Goal: Task Accomplishment & Management: Use online tool/utility

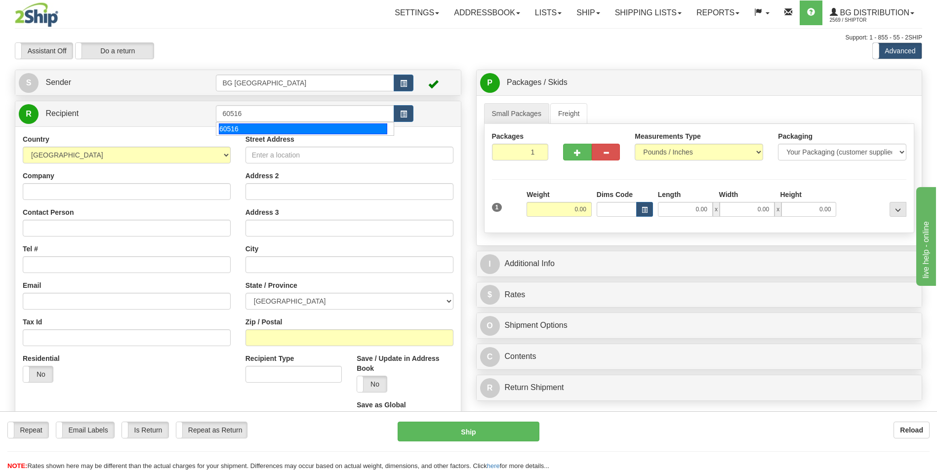
click at [241, 126] on div "60516" at bounding box center [303, 129] width 169 height 11
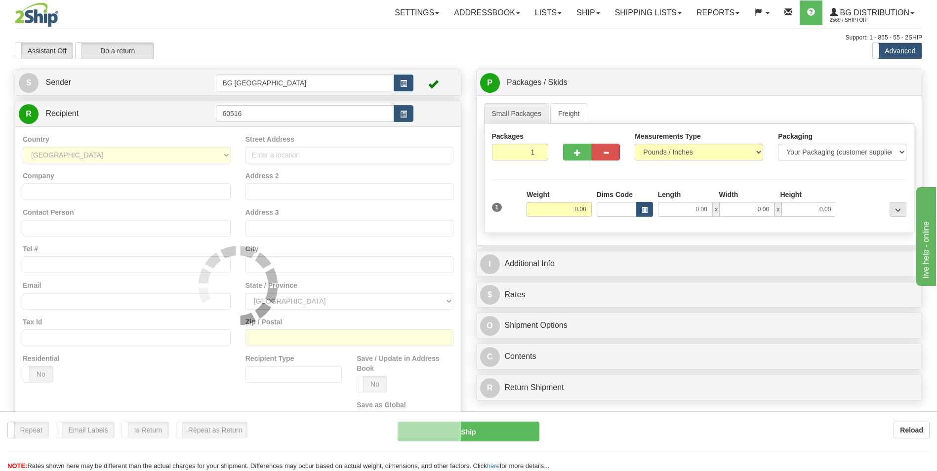
type input "60516"
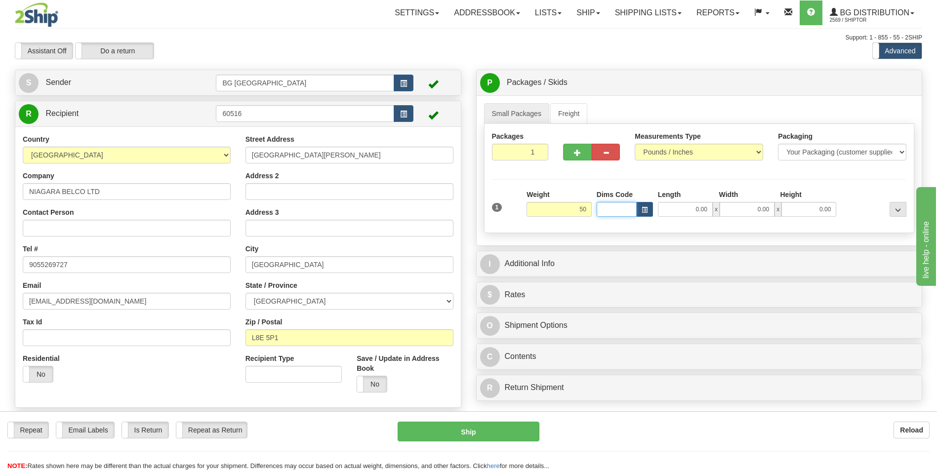
type input "50.00"
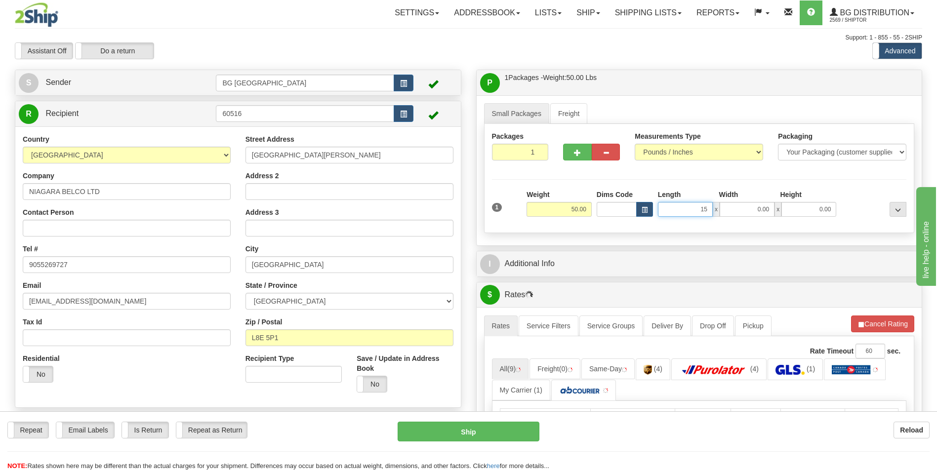
type input "15.00"
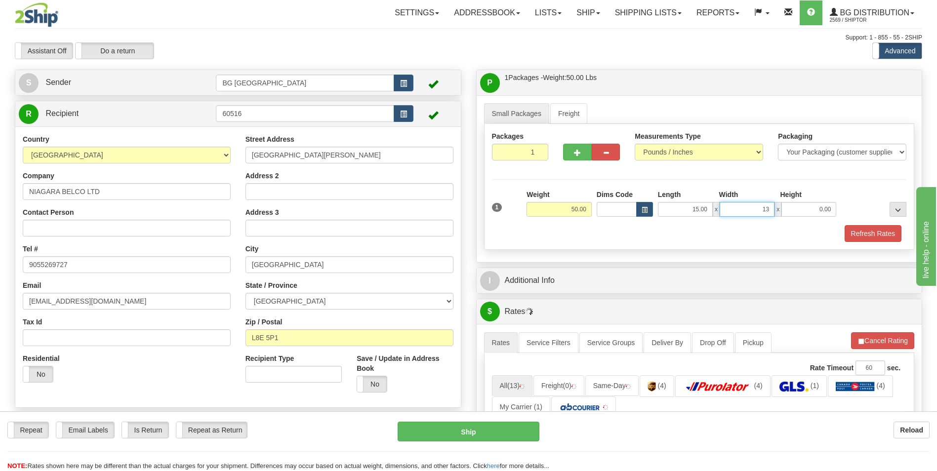
type input "13.00"
type input "7.00"
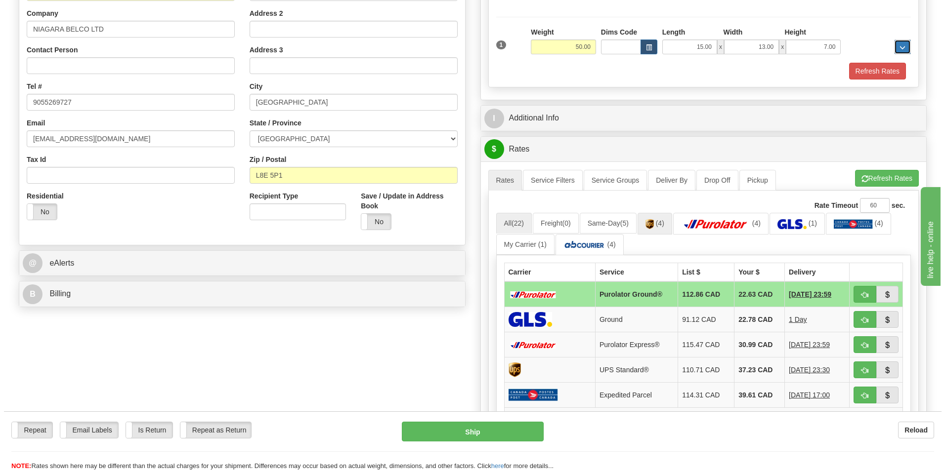
scroll to position [198, 0]
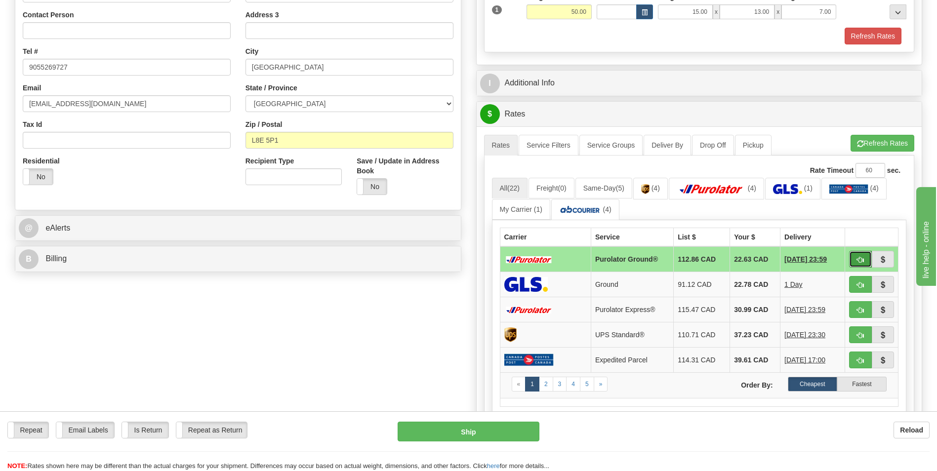
click at [855, 254] on button "button" at bounding box center [860, 259] width 23 height 17
type input "260"
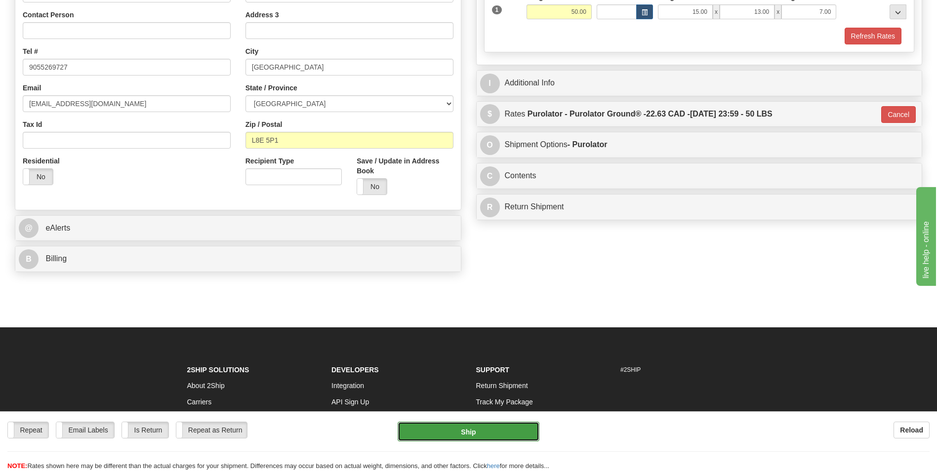
click at [463, 425] on button "Ship" at bounding box center [468, 432] width 141 height 20
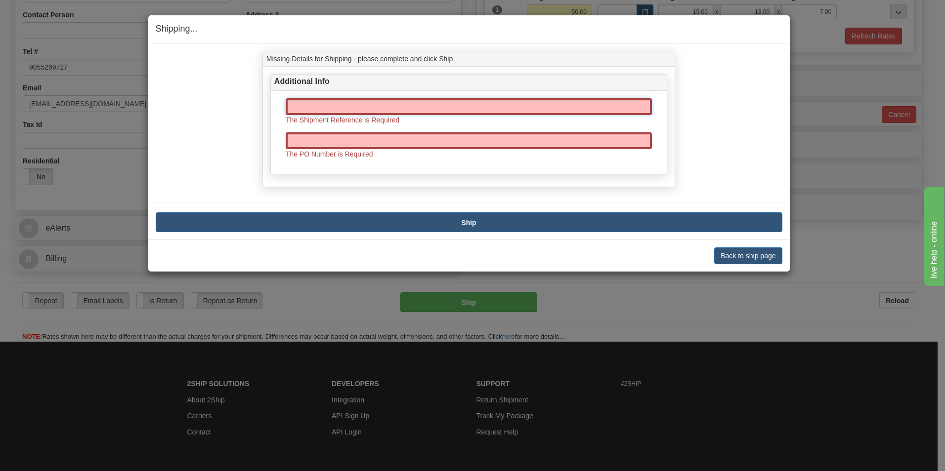
click at [364, 107] on input "text" at bounding box center [469, 106] width 366 height 17
type input "70185264-00"
type input "0"
click at [500, 221] on button "Ship" at bounding box center [469, 222] width 627 height 20
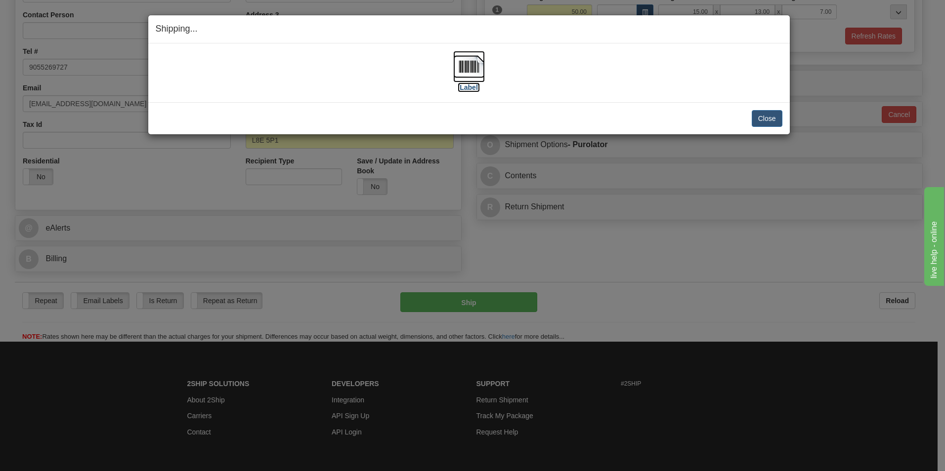
click at [472, 60] on img at bounding box center [469, 67] width 32 height 32
click at [768, 123] on button "Close" at bounding box center [767, 118] width 31 height 17
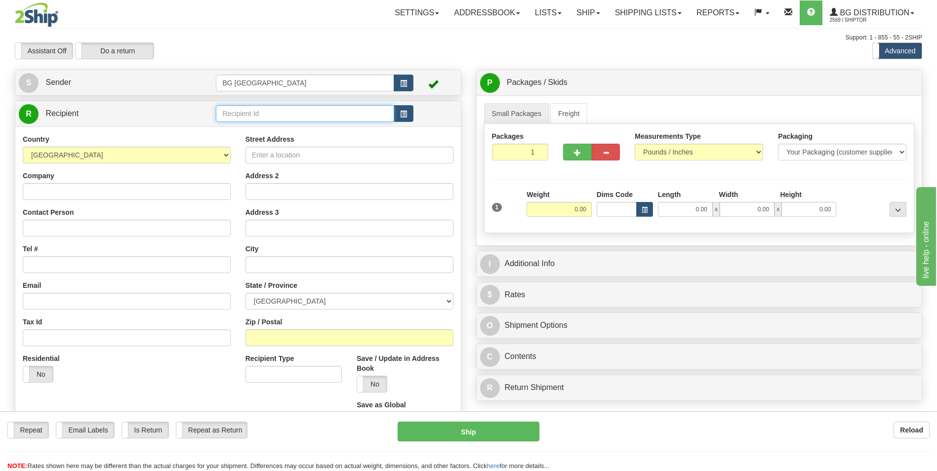
click at [253, 120] on input "text" at bounding box center [305, 113] width 178 height 17
click at [243, 129] on div "60035" at bounding box center [303, 129] width 169 height 11
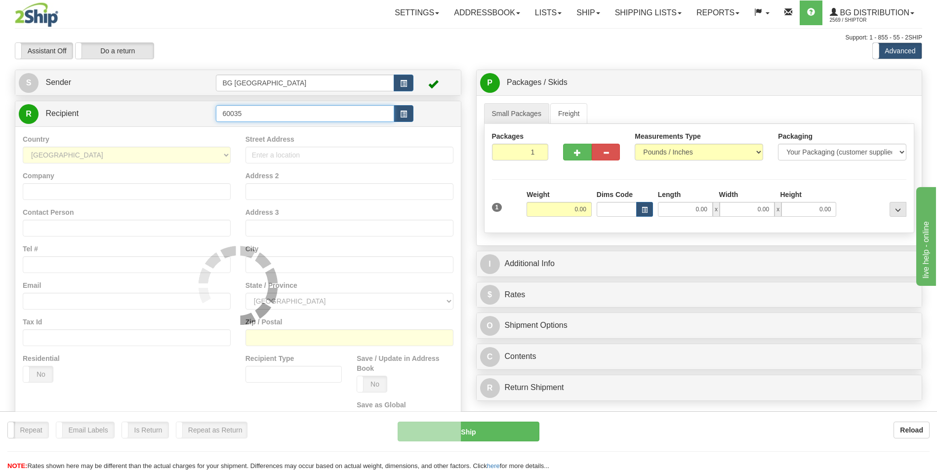
type input "60035"
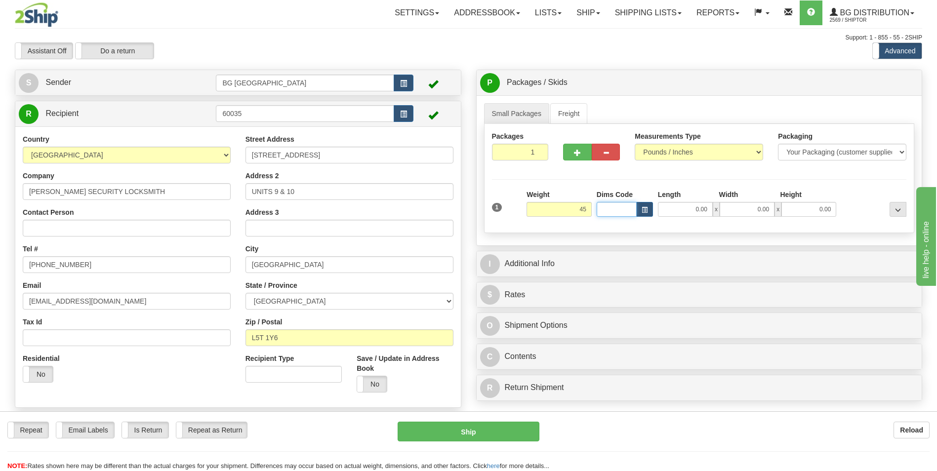
type input "45.00"
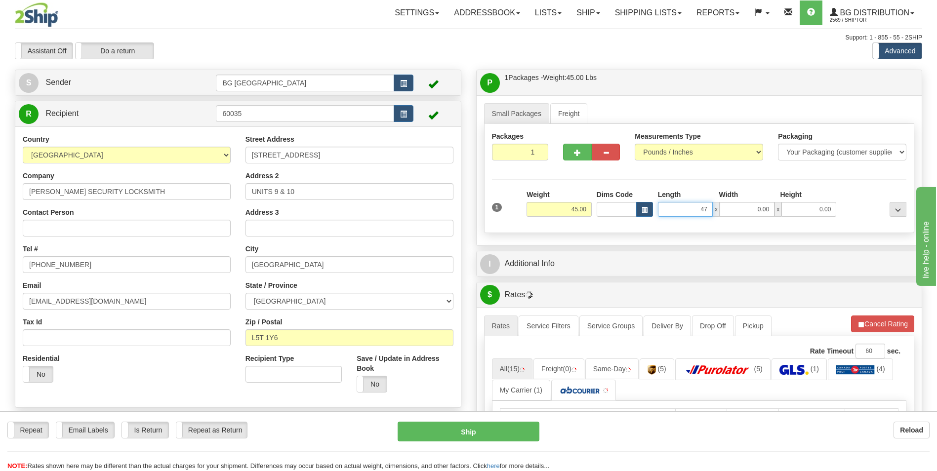
type input "47.00"
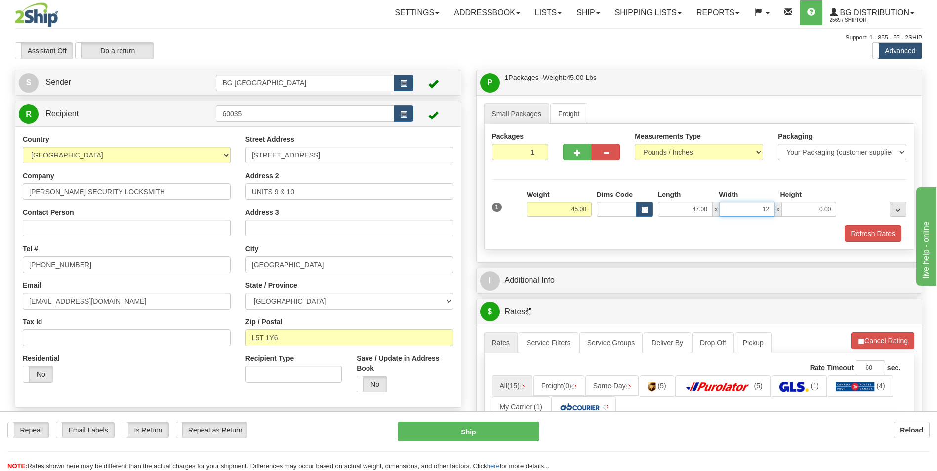
type input "12.00"
type input "9.00"
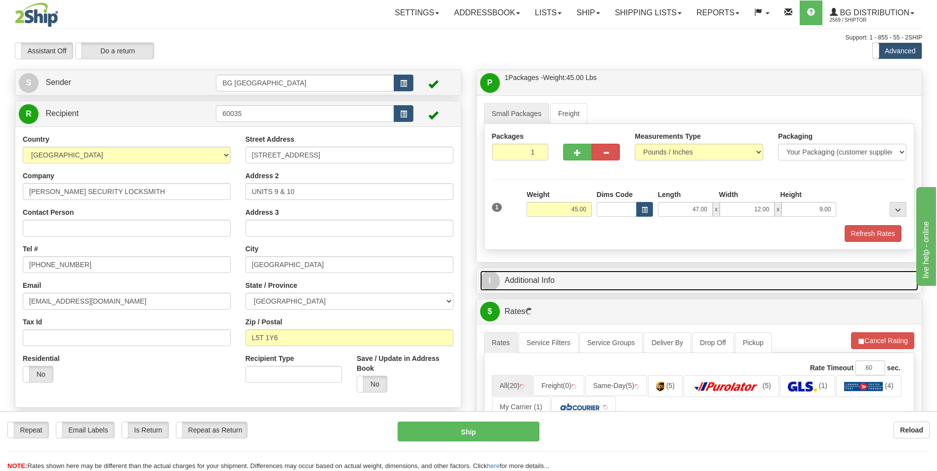
click at [555, 279] on link "I Additional Info" at bounding box center [699, 281] width 439 height 20
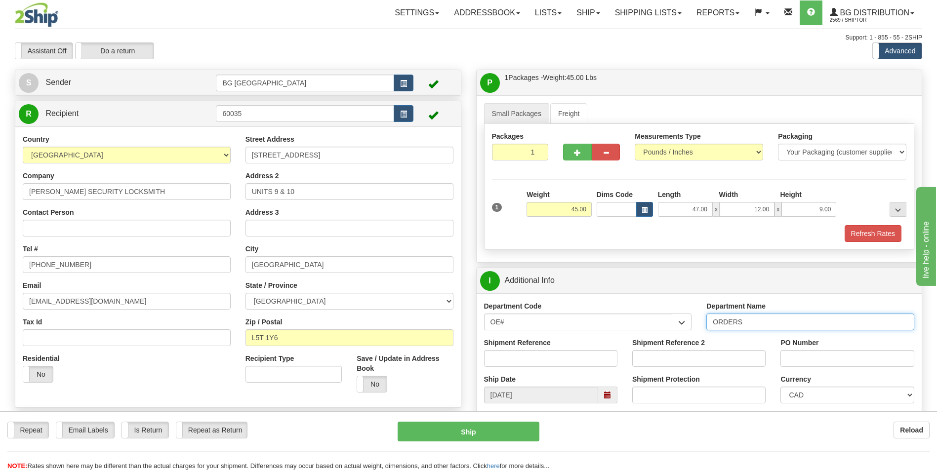
click at [758, 314] on input "ORDERS" at bounding box center [811, 322] width 208 height 17
type input "70184798-00"
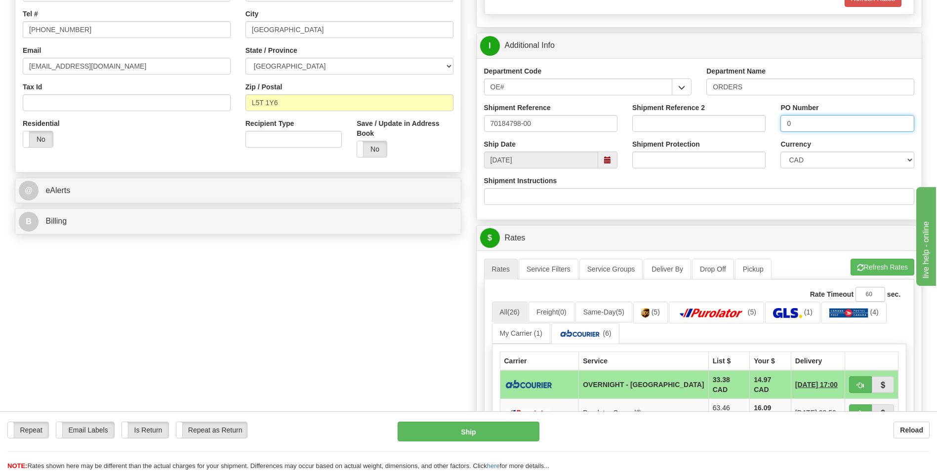
scroll to position [247, 0]
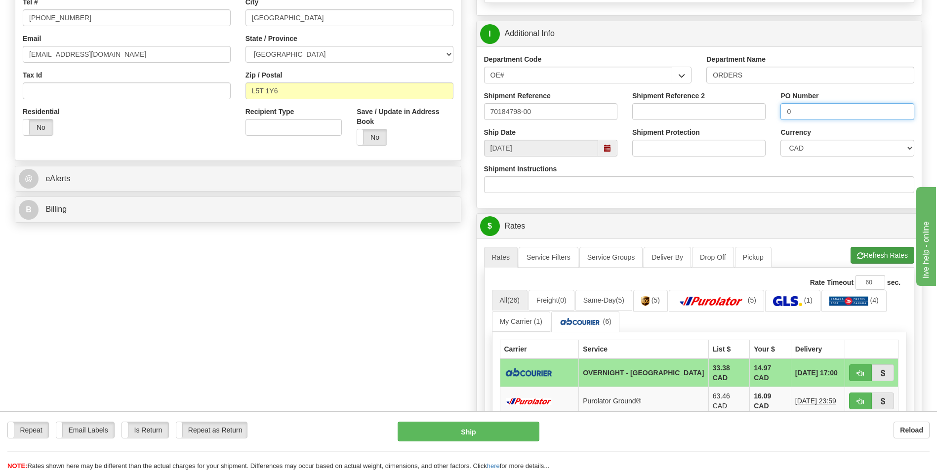
type input "0"
click at [882, 255] on button "Refresh Rates" at bounding box center [883, 255] width 64 height 17
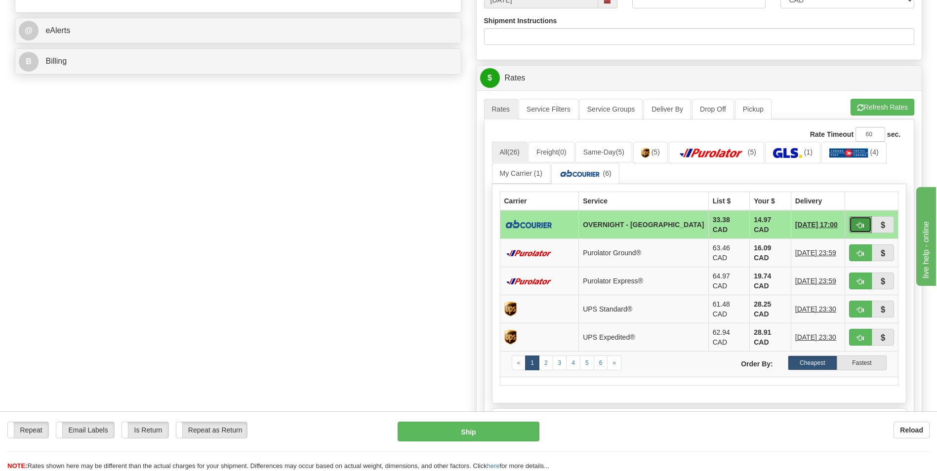
click at [866, 221] on button "button" at bounding box center [860, 224] width 23 height 17
type input "4"
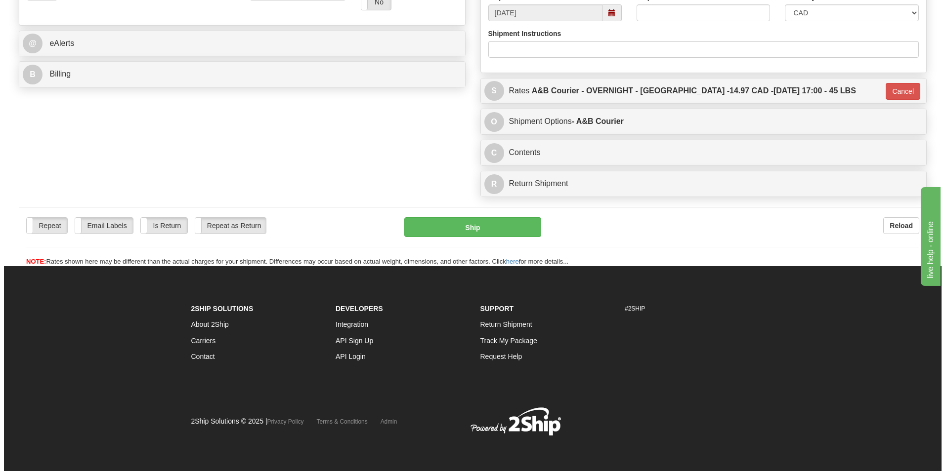
scroll to position [382, 0]
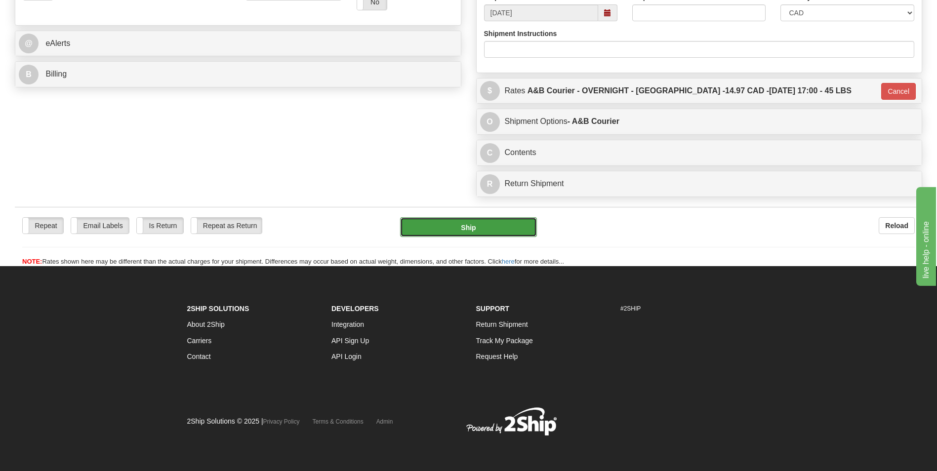
click at [474, 231] on button "Ship" at bounding box center [468, 227] width 136 height 20
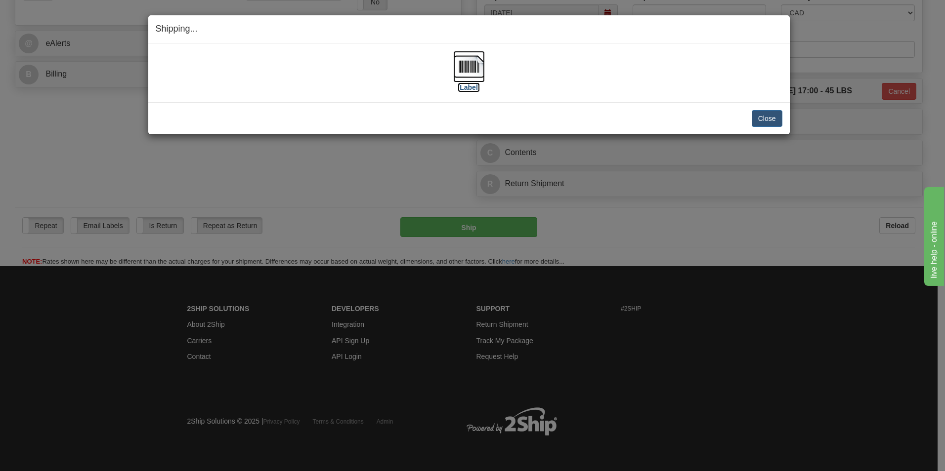
click at [466, 70] on img at bounding box center [469, 67] width 32 height 32
click at [762, 112] on button "Close" at bounding box center [767, 118] width 31 height 17
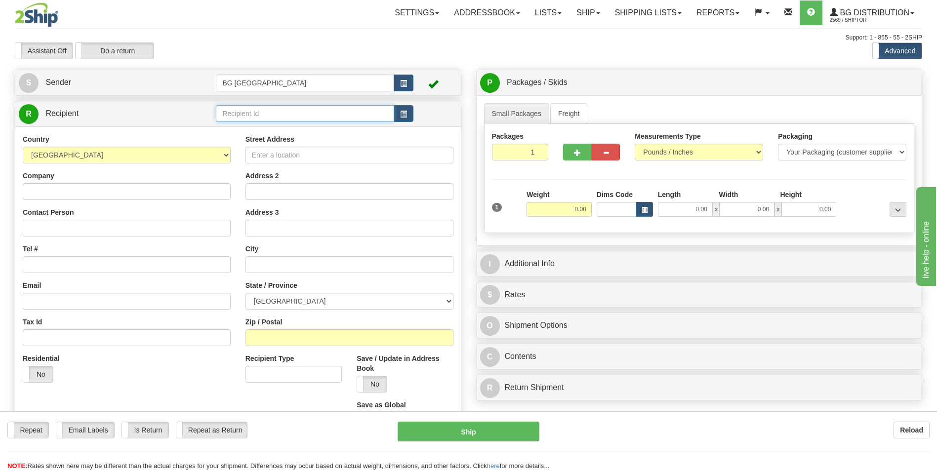
click at [305, 122] on input "text" at bounding box center [305, 113] width 178 height 17
click at [285, 127] on div "60125" at bounding box center [303, 129] width 169 height 11
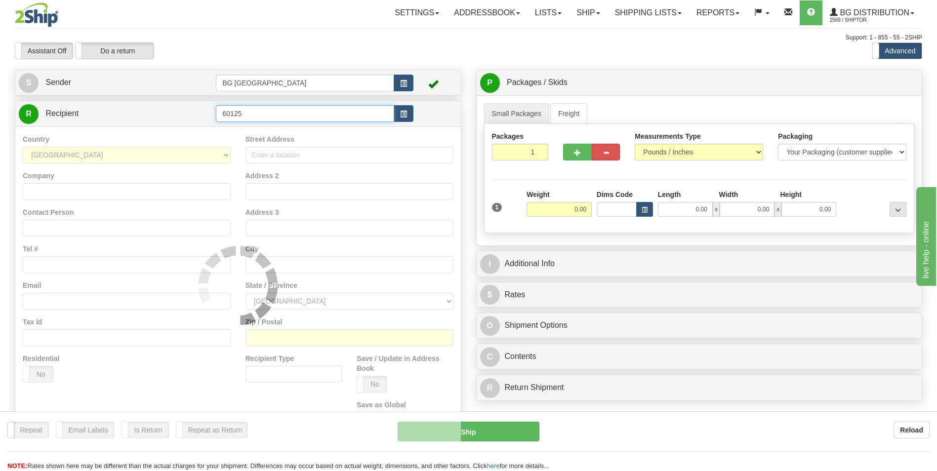
type input "60125"
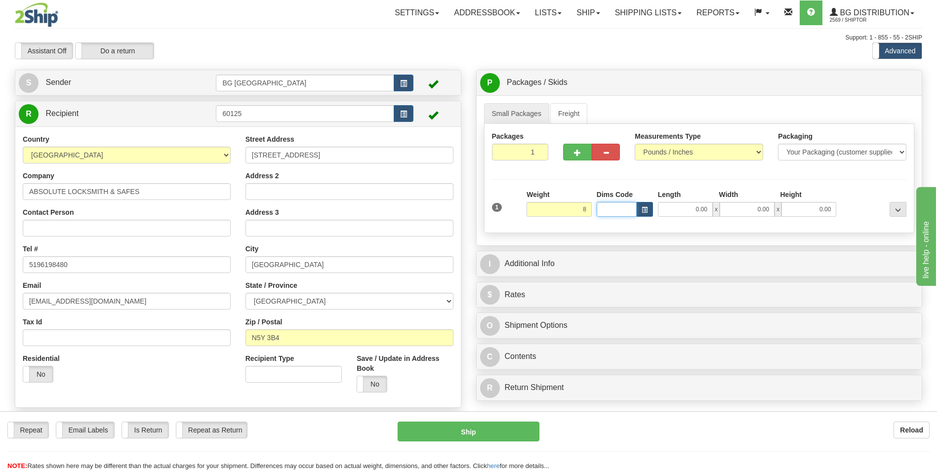
type input "8.00"
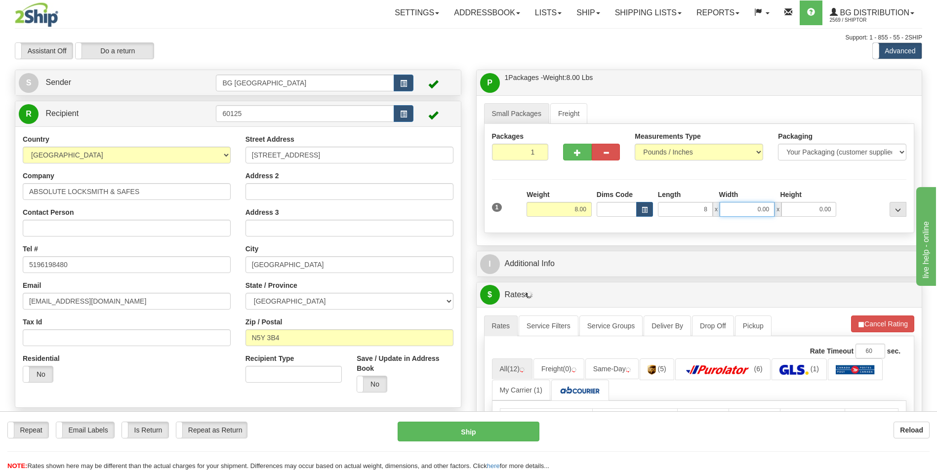
type input "8.00"
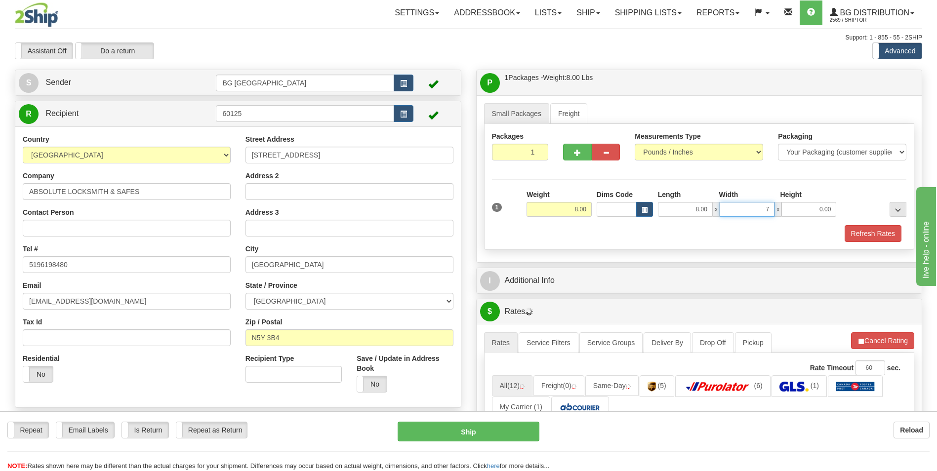
type input "7.00"
type input "5.00"
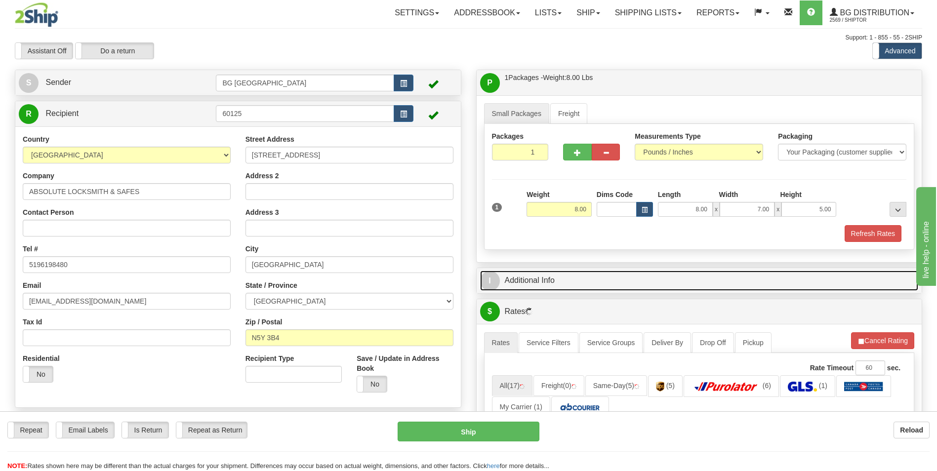
click at [567, 276] on link "I Additional Info" at bounding box center [699, 281] width 439 height 20
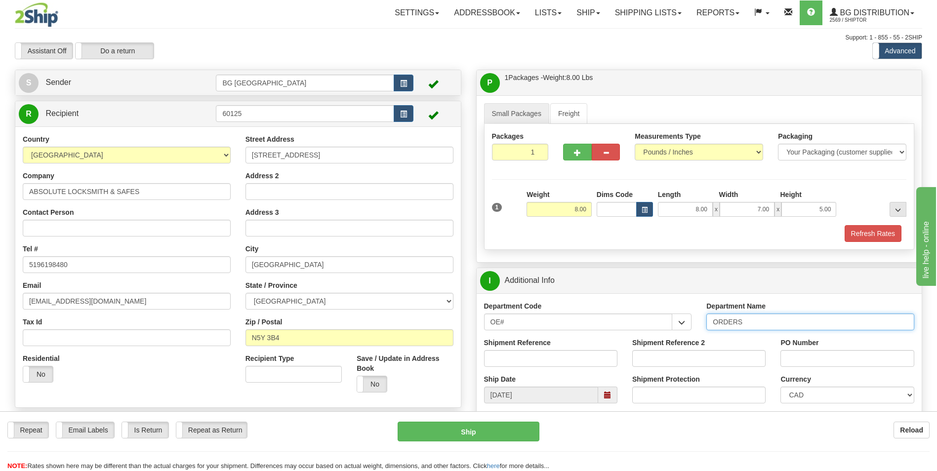
click at [747, 322] on input "ORDERS" at bounding box center [811, 322] width 208 height 17
type input "70185259-00"
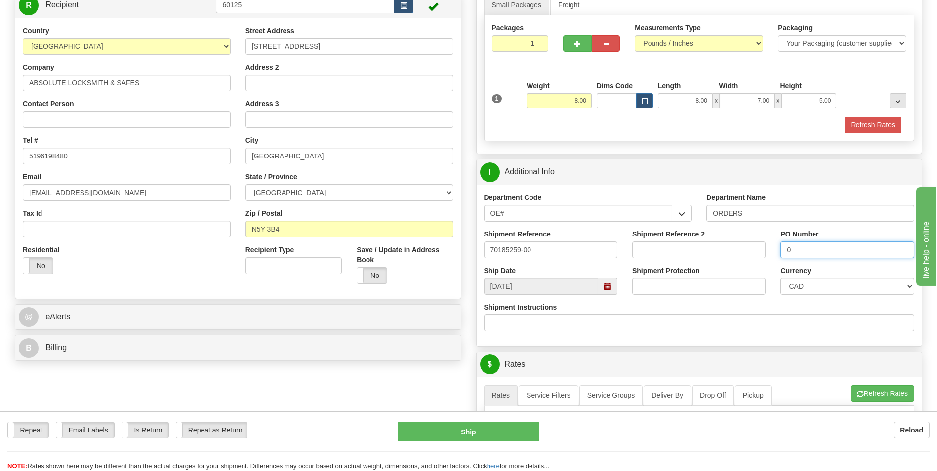
scroll to position [296, 0]
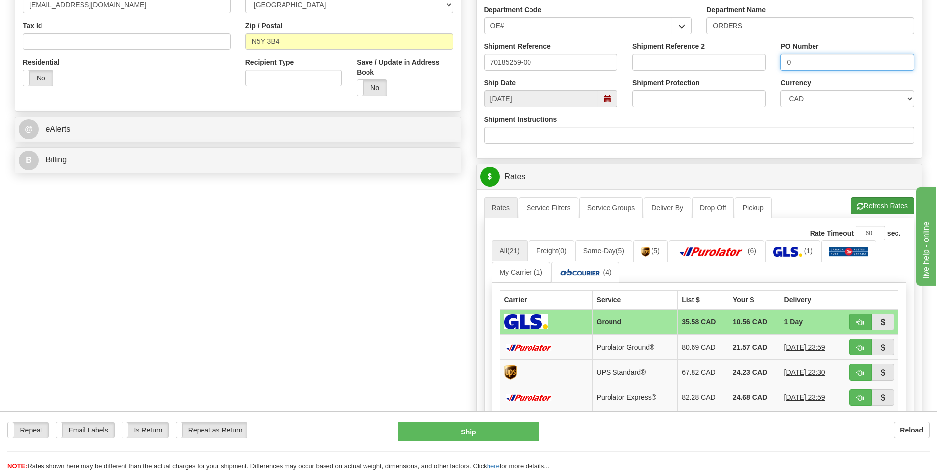
type input "0"
click at [878, 207] on button "Refresh Rates" at bounding box center [883, 206] width 64 height 17
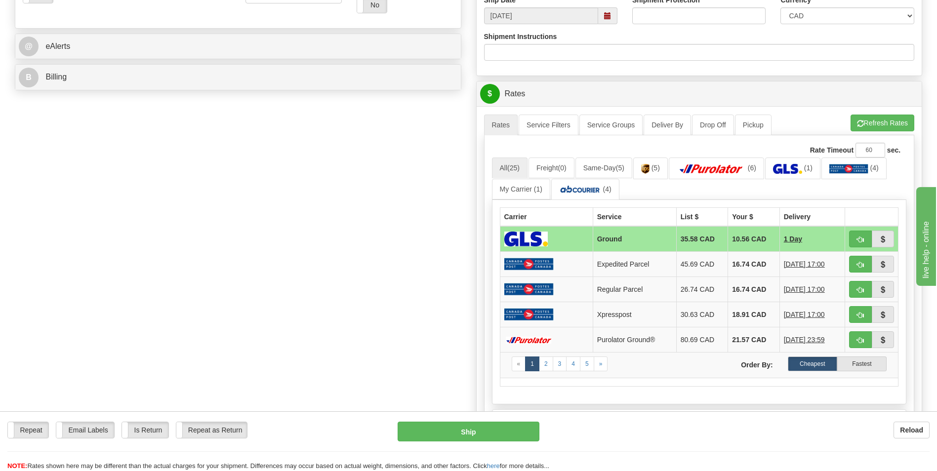
scroll to position [395, 0]
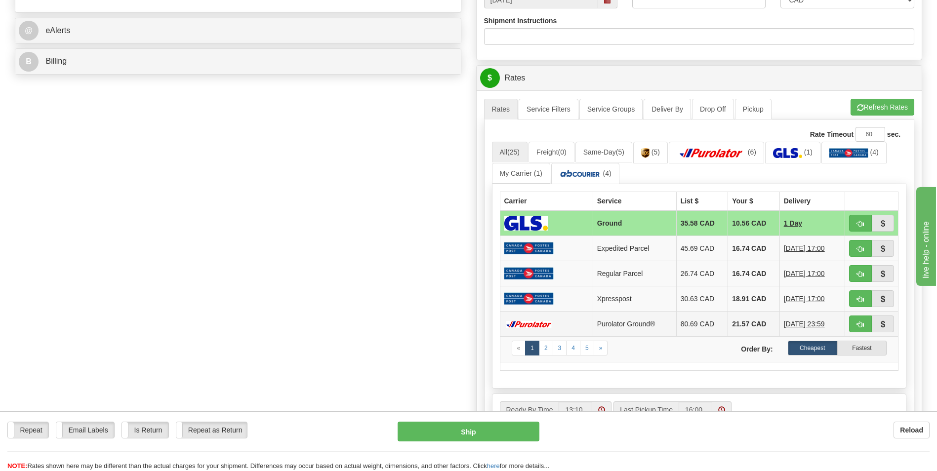
click at [728, 321] on td "21.57 CAD" at bounding box center [754, 324] width 52 height 25
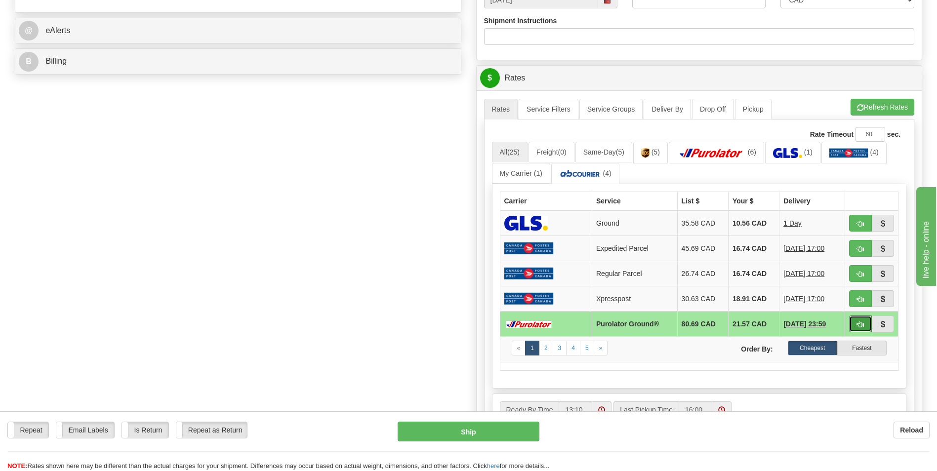
click at [862, 326] on span "button" at bounding box center [860, 325] width 7 height 6
type input "260"
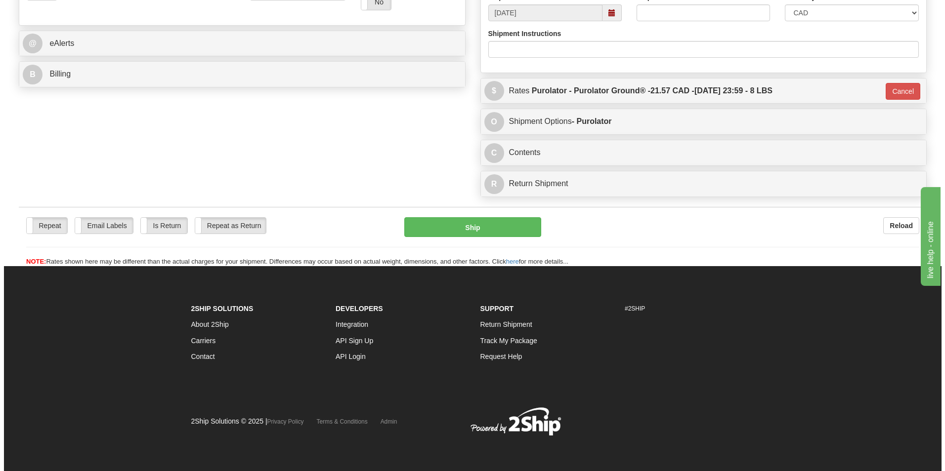
scroll to position [382, 0]
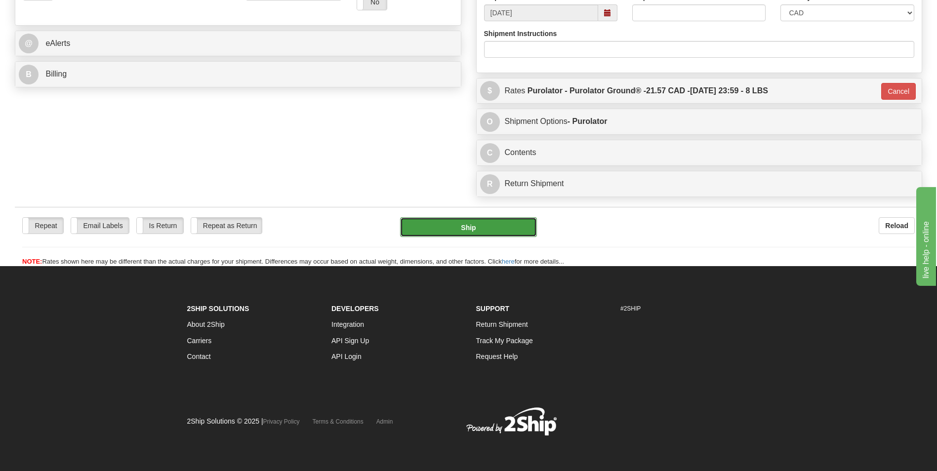
click at [478, 229] on button "Ship" at bounding box center [468, 227] width 136 height 20
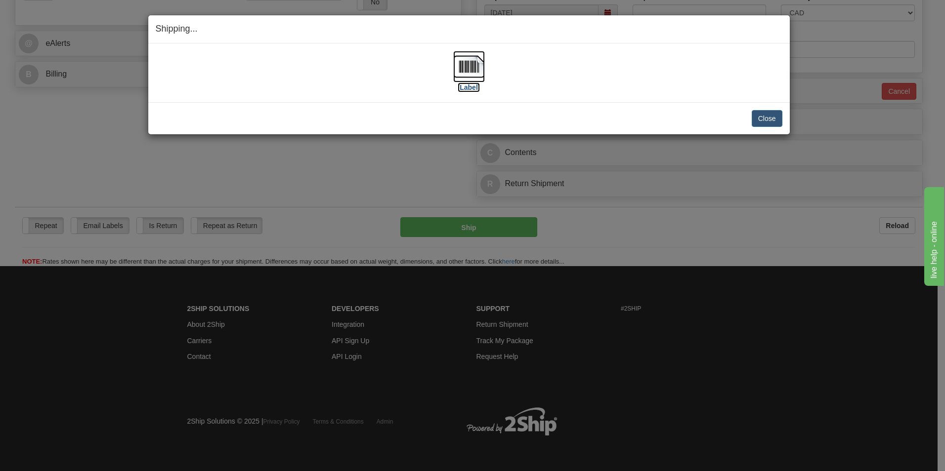
click at [480, 72] on img at bounding box center [469, 67] width 32 height 32
click at [758, 118] on button "Close" at bounding box center [767, 118] width 31 height 17
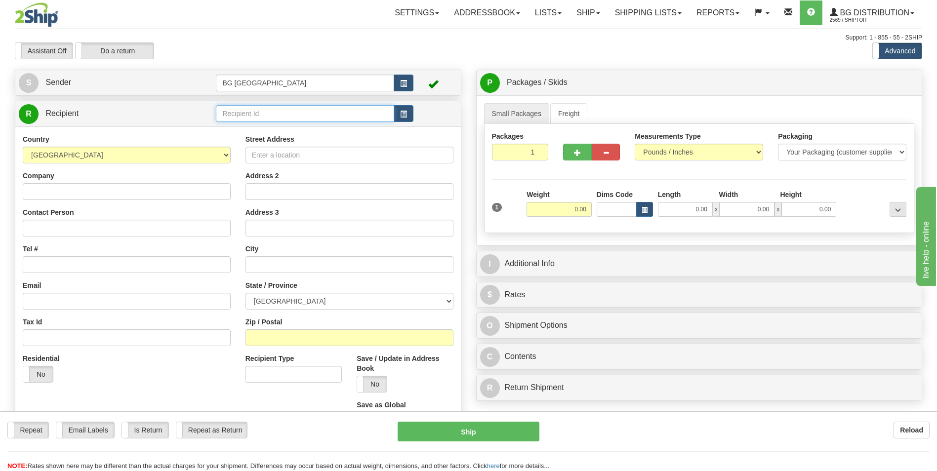
click at [243, 118] on input "text" at bounding box center [305, 113] width 178 height 17
click at [237, 123] on li "60018" at bounding box center [304, 129] width 177 height 13
type input "60018"
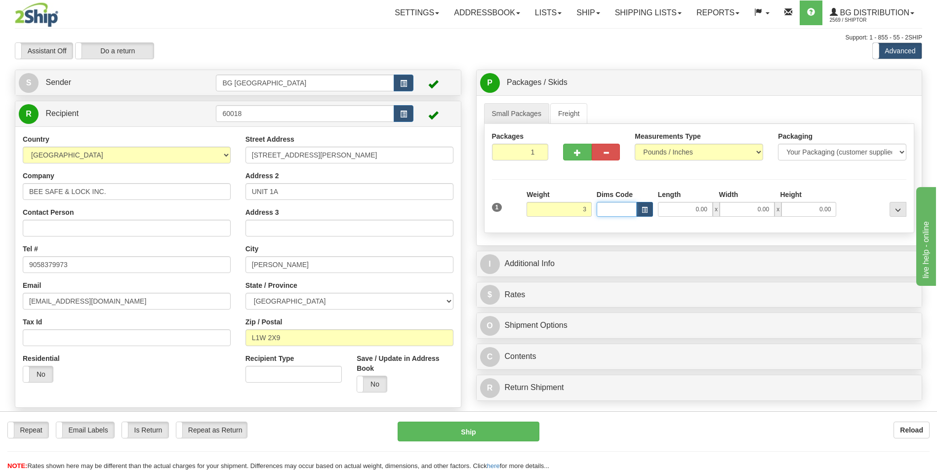
type input "3.00"
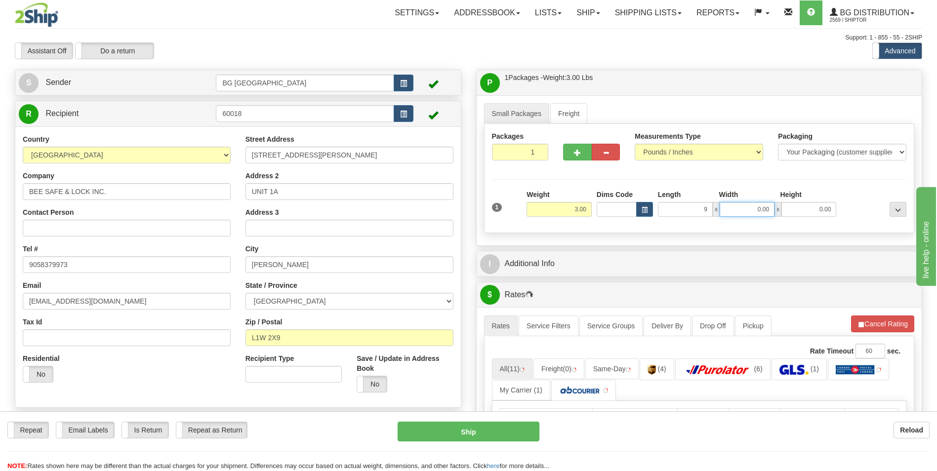
type input "9.00"
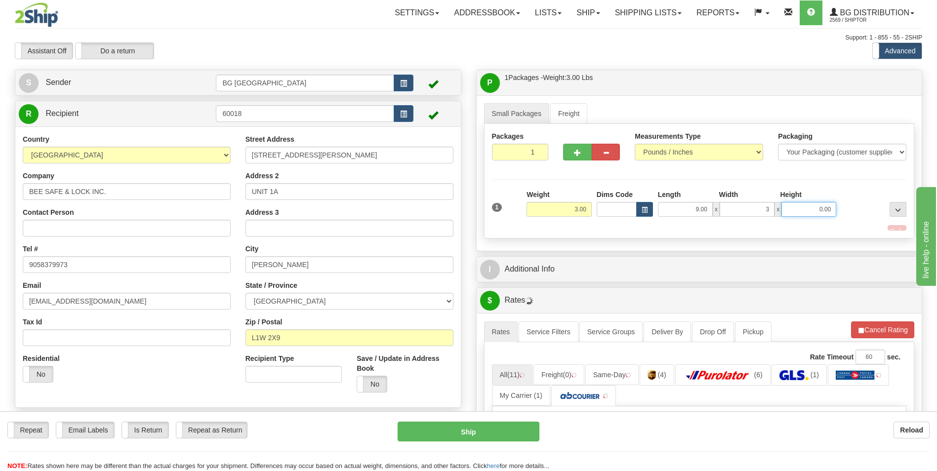
type input "3.00"
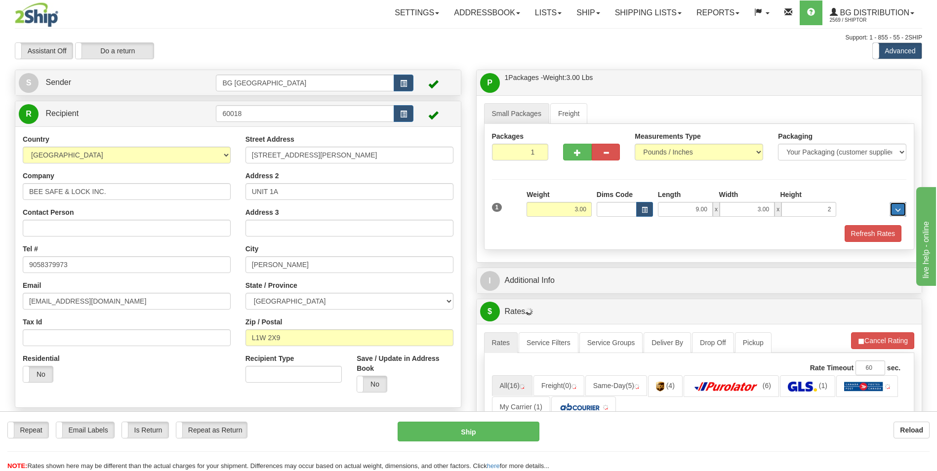
type input "2.00"
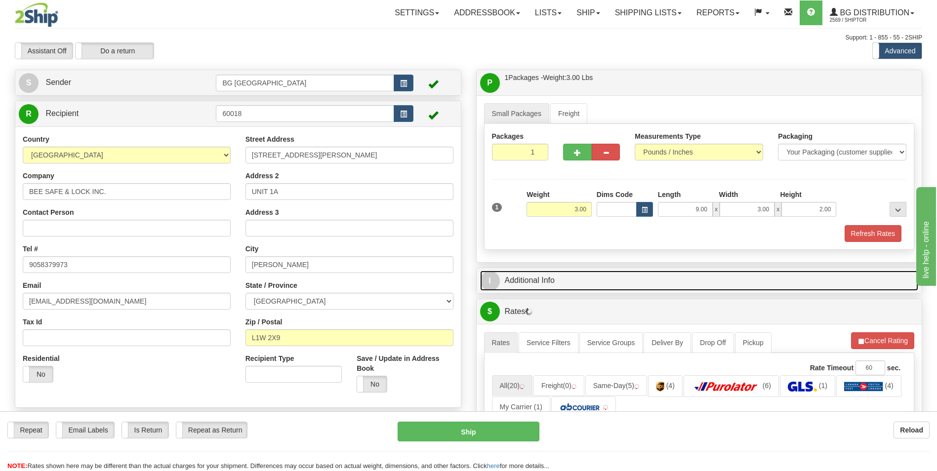
click at [551, 272] on link "I Additional Info" at bounding box center [699, 281] width 439 height 20
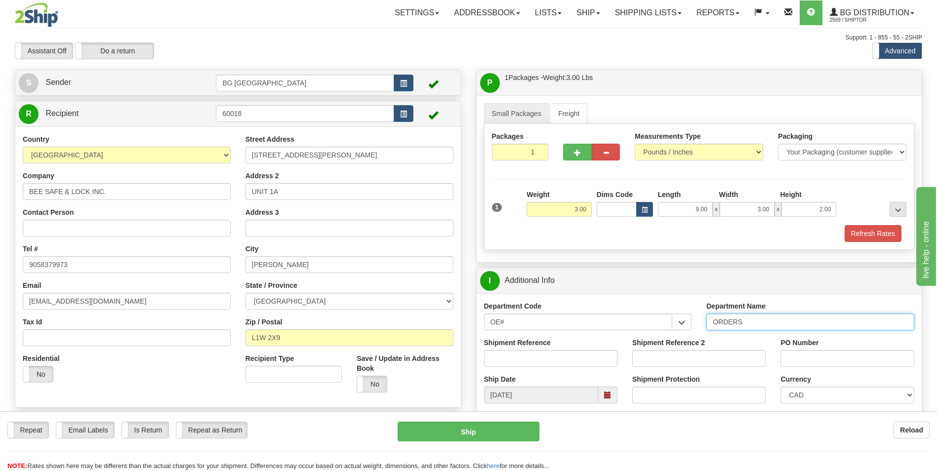
click at [775, 324] on input "ORDERS" at bounding box center [811, 322] width 208 height 17
type input "70183796-01"
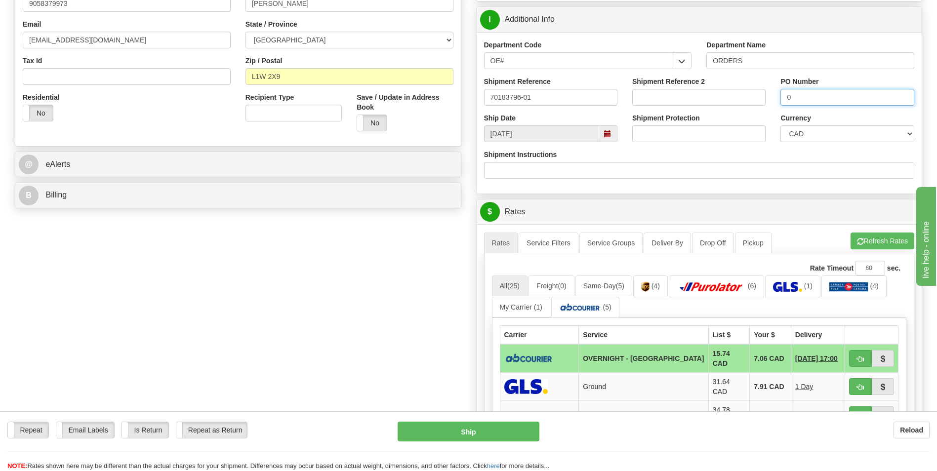
scroll to position [296, 0]
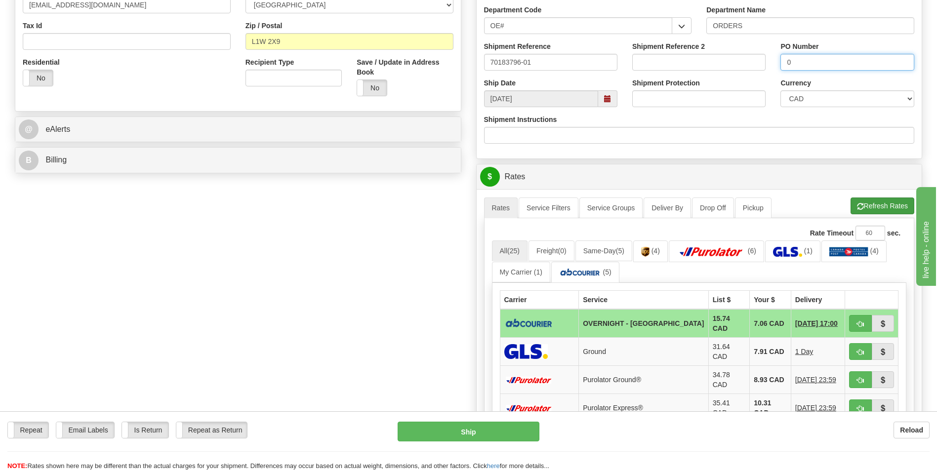
type input "0"
click at [869, 211] on button "Refresh Rates" at bounding box center [883, 206] width 64 height 17
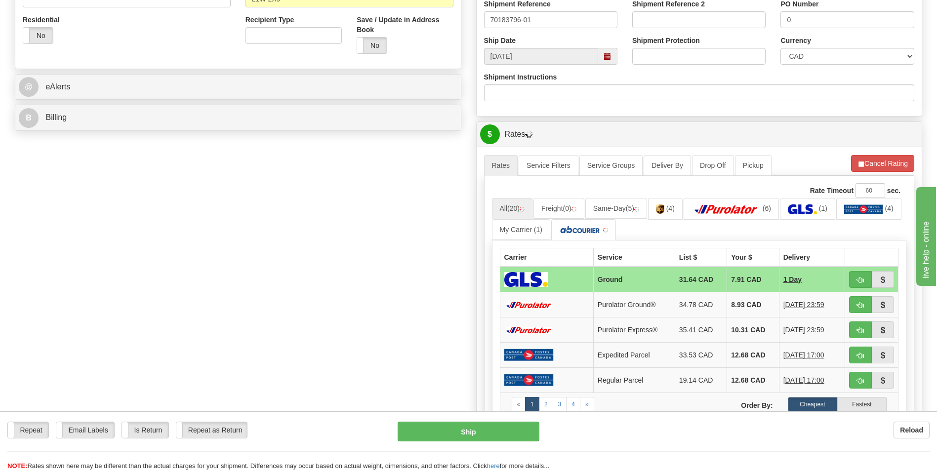
scroll to position [395, 0]
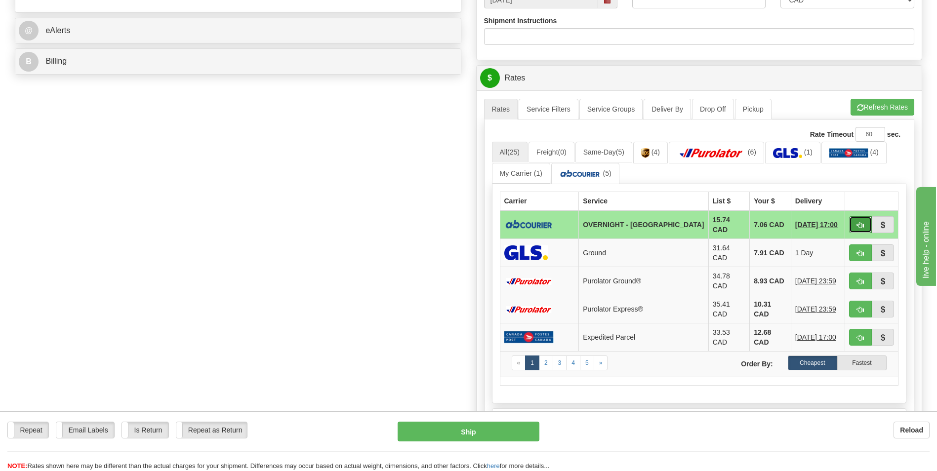
click at [867, 218] on button "button" at bounding box center [860, 224] width 23 height 17
type input "4"
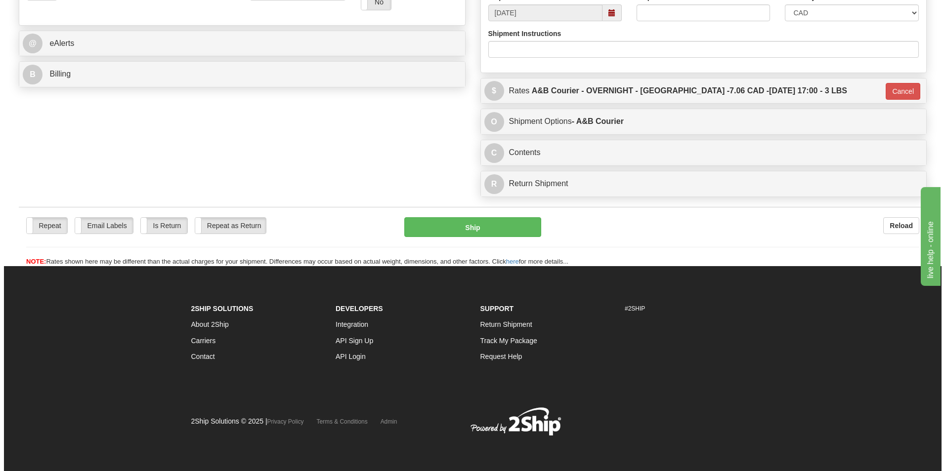
scroll to position [382, 0]
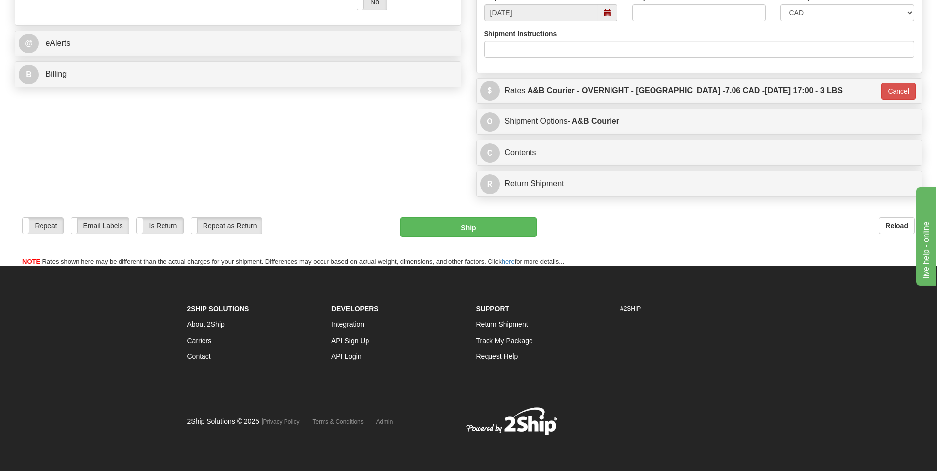
click at [484, 217] on div "Repeat Repeat Email Labels Email Labels Edit Is Return Is Return Repeat as Retu…" at bounding box center [469, 237] width 908 height 60
click at [477, 221] on button "Ship" at bounding box center [468, 227] width 136 height 20
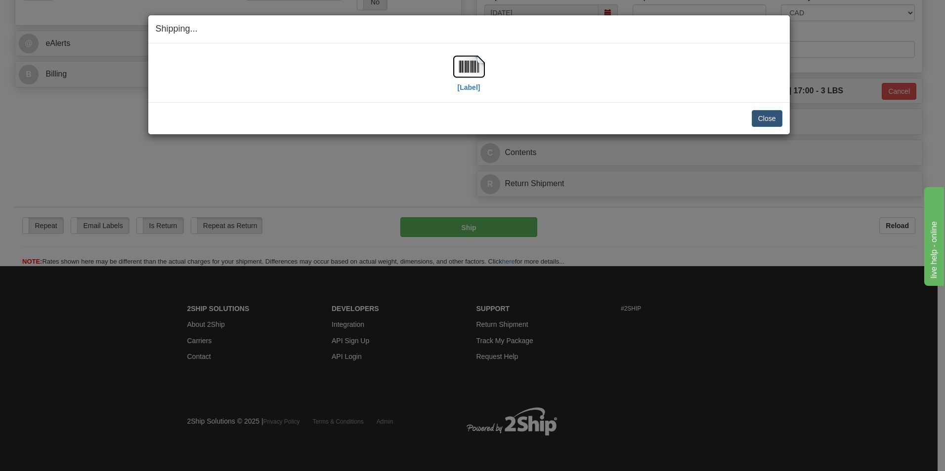
click at [495, 71] on div "[Label]" at bounding box center [469, 73] width 627 height 44
click at [472, 71] on img at bounding box center [469, 67] width 32 height 32
click at [757, 117] on button "Close" at bounding box center [767, 118] width 31 height 17
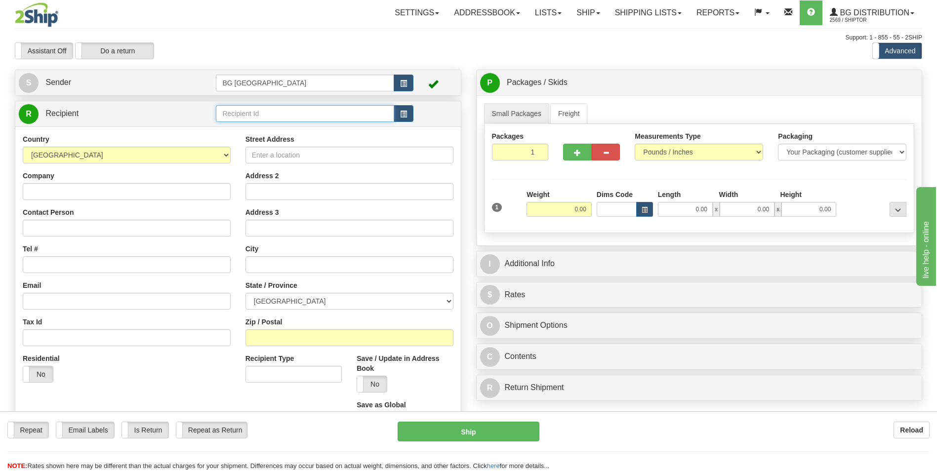
click at [251, 111] on input "text" at bounding box center [305, 113] width 178 height 17
click at [238, 129] on div "60040" at bounding box center [303, 129] width 169 height 11
type input "60040"
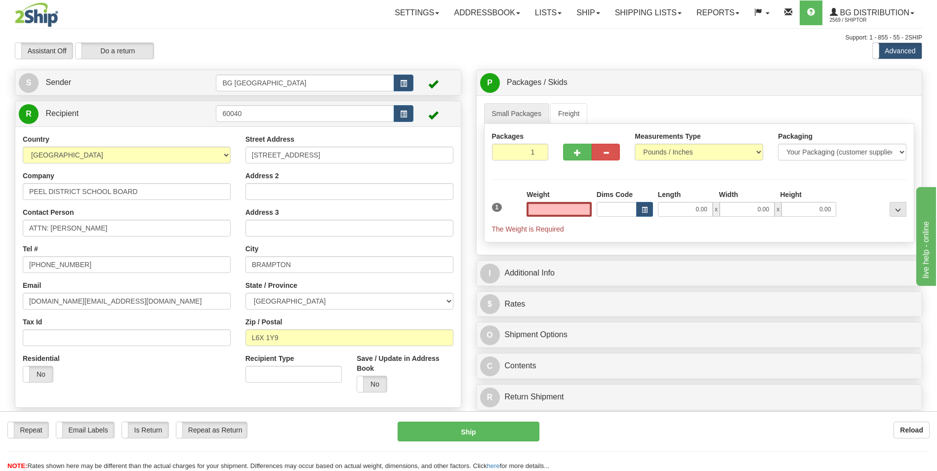
type input "0.00"
click at [125, 231] on input "ATTN: JAIME TRAVASSOS SR." at bounding box center [127, 228] width 208 height 17
paste input "STEVE DUZ"
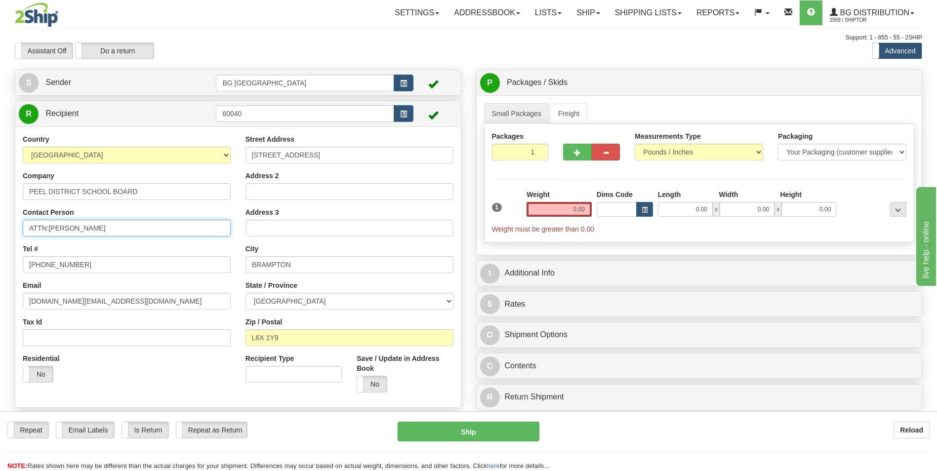
type input "ATTN: STEVE DUZ"
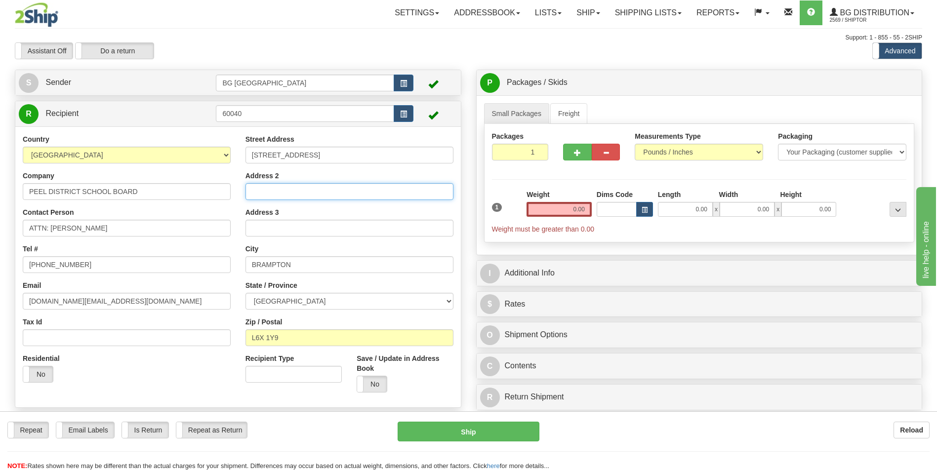
type input "LOCKSMITH (SOUTH)"
click at [331, 149] on input "24 HOLTBY AVENUE" at bounding box center [350, 155] width 208 height 17
paste input "933 CENTRAL PARKWAY"
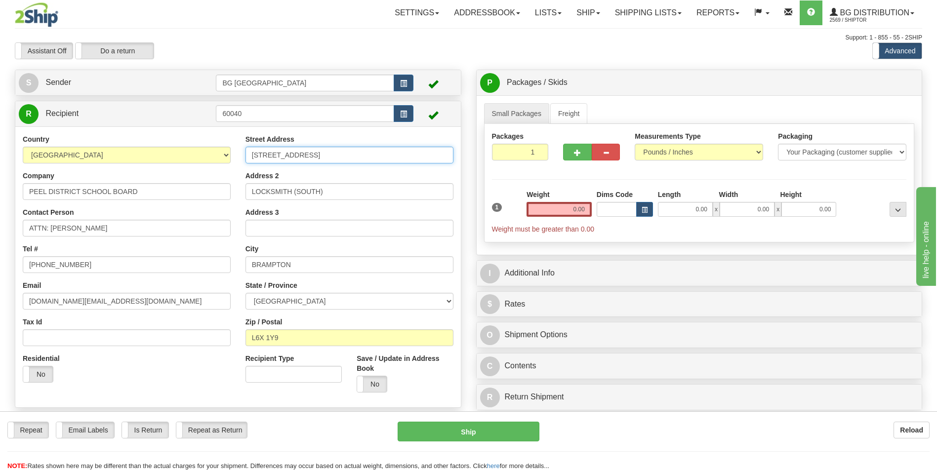
type input "933 CENTRAL PARKWAY"
click at [329, 185] on input "LOCKSMITH (SOUTH)" at bounding box center [350, 191] width 208 height 17
click at [268, 263] on input "BRAMPTON" at bounding box center [350, 264] width 208 height 17
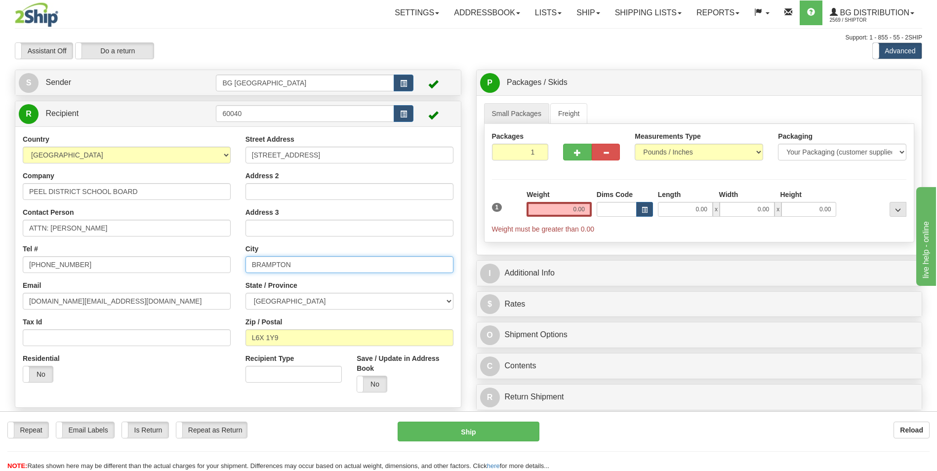
click at [268, 263] on input "BRAMPTON" at bounding box center [350, 264] width 208 height 17
paste input "MISSISSAUGA"
type input "MISSISSAUGA"
click at [306, 333] on input "L6X 1Y9" at bounding box center [350, 338] width 208 height 17
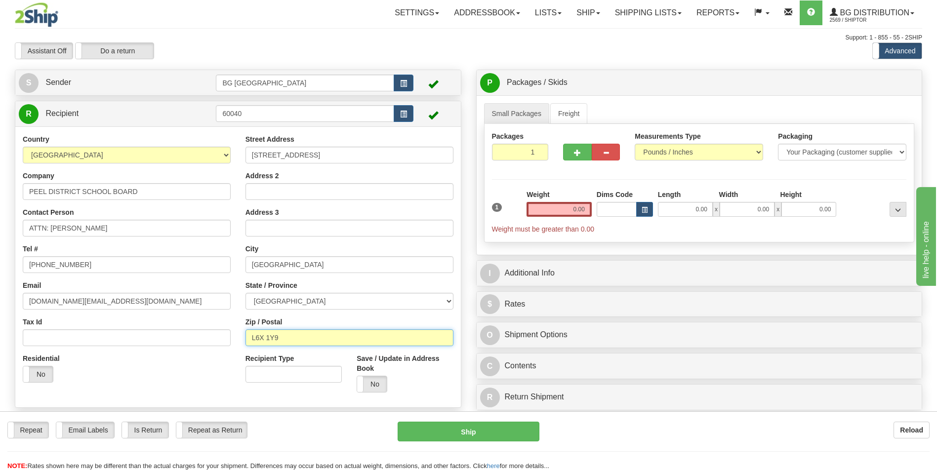
click at [306, 333] on input "L6X 1Y9" at bounding box center [350, 338] width 208 height 17
paste input "5C 2T"
type input "L5C 2T9"
click at [577, 207] on input "0.00" at bounding box center [559, 209] width 65 height 15
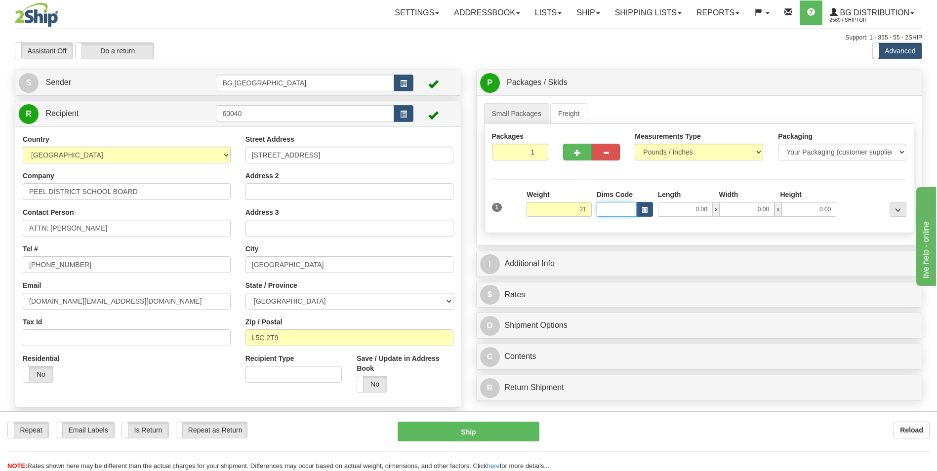
type input "21.00"
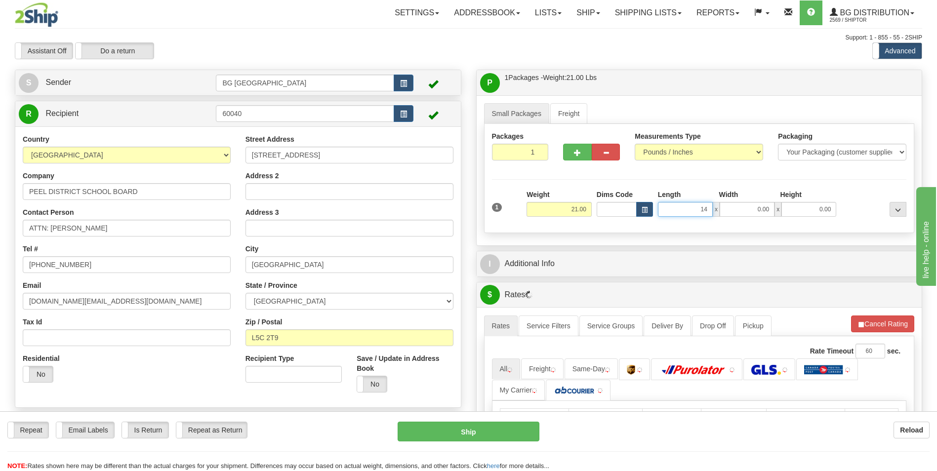
type input "14.00"
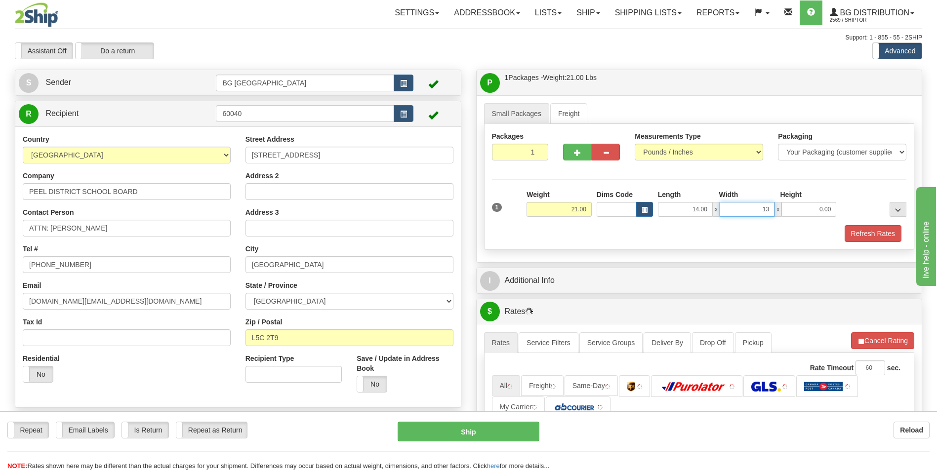
type input "13.00"
type input "8.00"
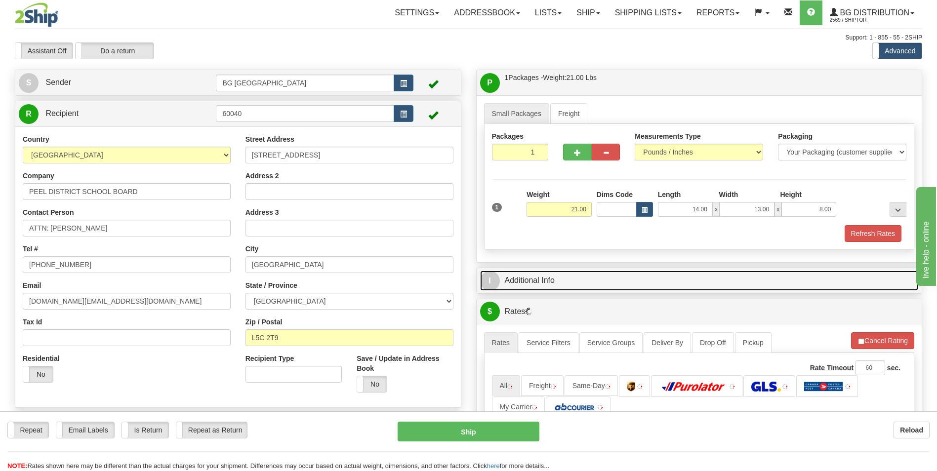
click at [575, 286] on link "I Additional Info" at bounding box center [699, 281] width 439 height 20
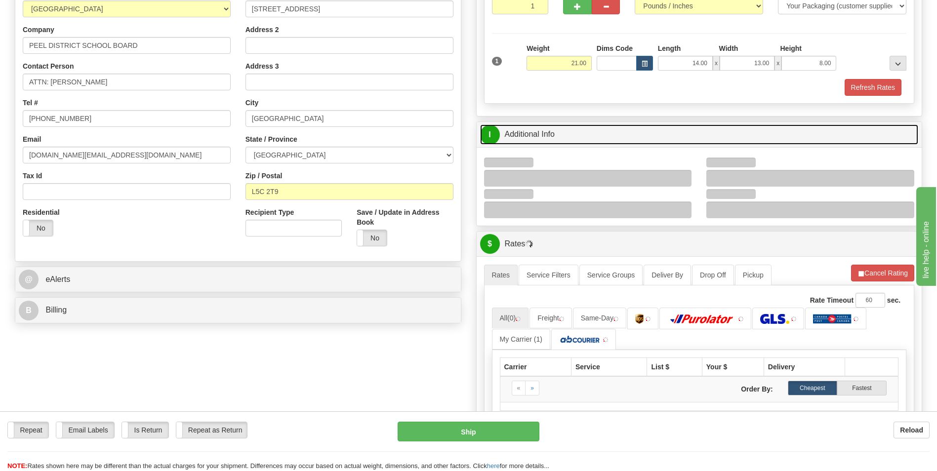
scroll to position [148, 0]
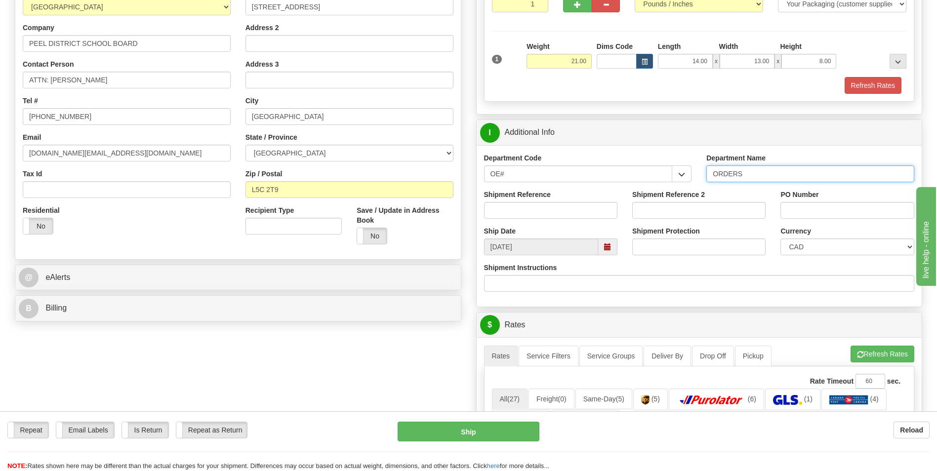
click at [803, 177] on input "ORDERS" at bounding box center [811, 174] width 208 height 17
type input "70185273-00"
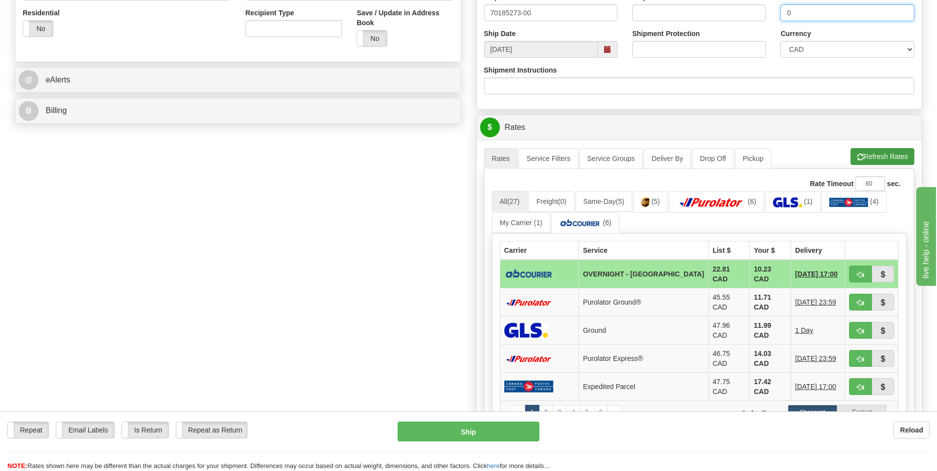
type input "0"
click at [857, 158] on span "button" at bounding box center [860, 157] width 7 height 6
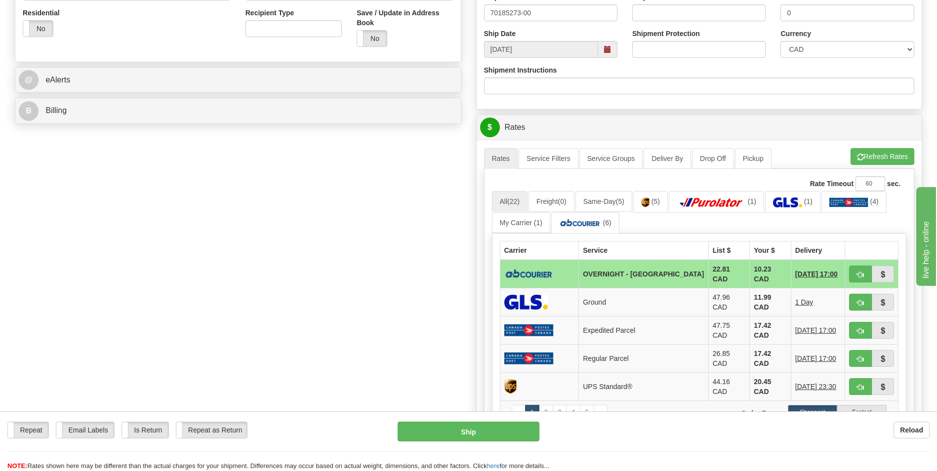
click at [851, 262] on td at bounding box center [872, 274] width 53 height 29
drag, startPoint x: 851, startPoint y: 263, endPoint x: 853, endPoint y: 269, distance: 5.8
click at [852, 266] on td at bounding box center [872, 274] width 53 height 29
click at [853, 269] on button "button" at bounding box center [860, 274] width 23 height 17
type input "4"
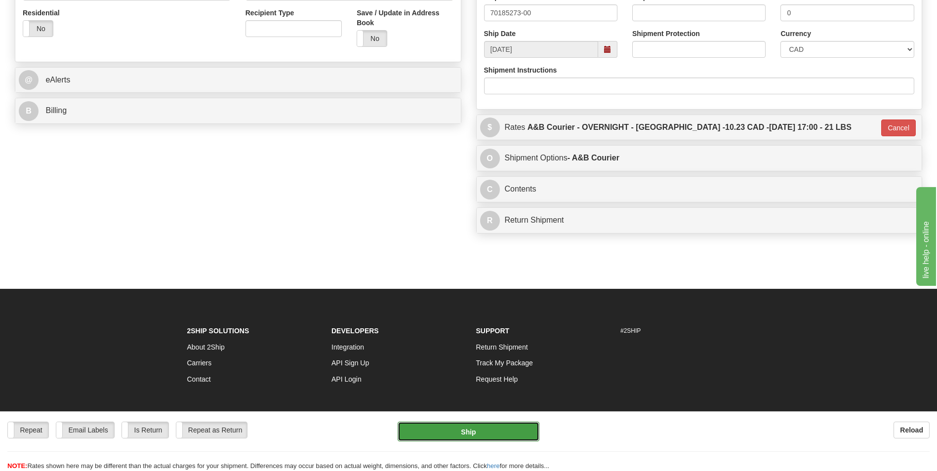
click at [460, 435] on button "Ship" at bounding box center [468, 432] width 141 height 20
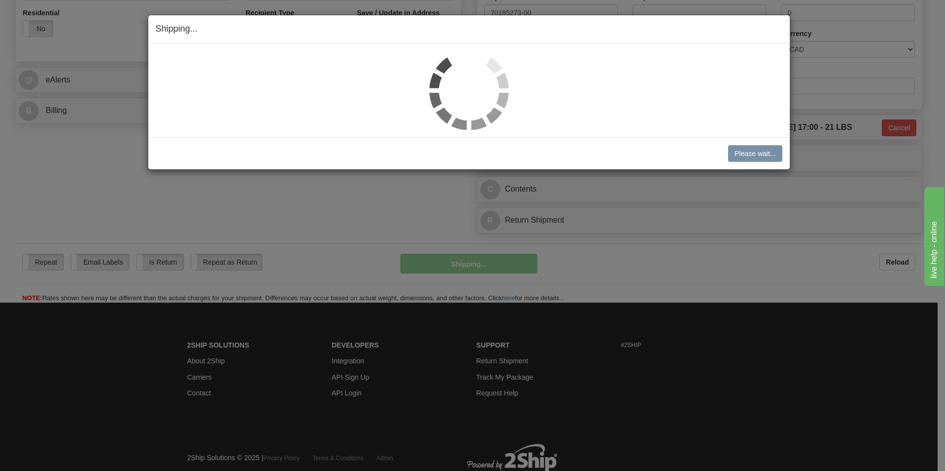
click at [72, 469] on div "Shipping... Your SHIPMENT will EXPIRE in Please wait... Cancel Cancel Shipment …" at bounding box center [472, 235] width 945 height 471
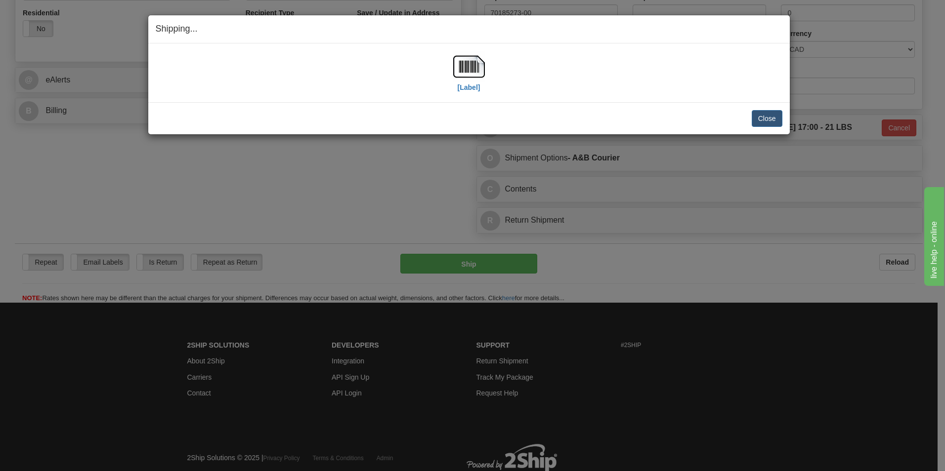
click at [572, 28] on h4 "Shipping... Your SHIPMENT will EXPIRE in" at bounding box center [469, 29] width 627 height 13
click at [464, 58] on img at bounding box center [469, 67] width 32 height 32
click at [774, 109] on div "Close Cancel Cancel Shipment and Quit Pickup Quit Pickup ONLY" at bounding box center [468, 118] width 641 height 32
click at [773, 112] on button "Close" at bounding box center [767, 118] width 31 height 17
